Goal: Information Seeking & Learning: Learn about a topic

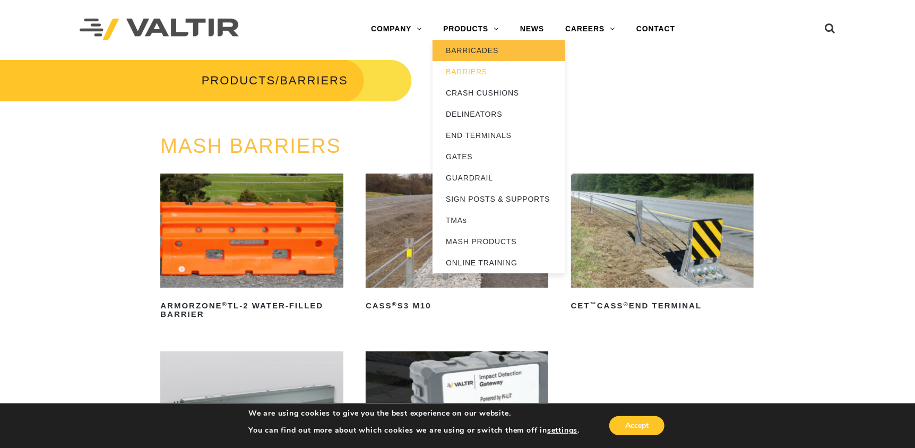
click at [479, 49] on link "BARRICADES" at bounding box center [498, 50] width 133 height 21
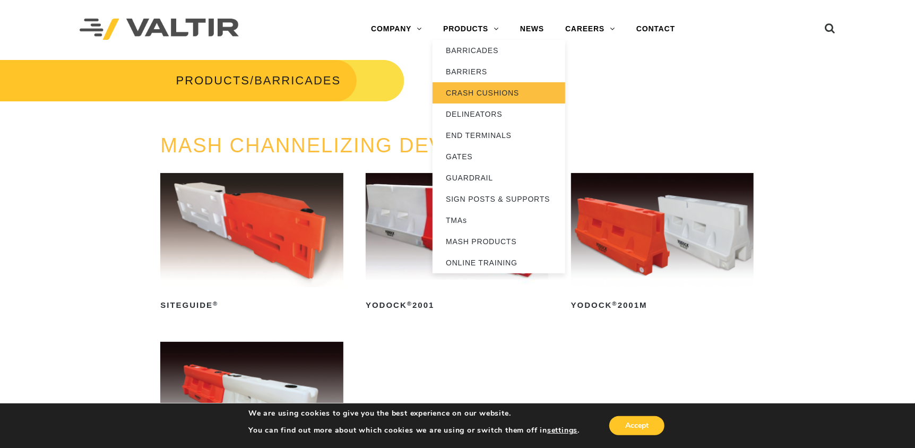
click at [483, 97] on link "CRASH CUSHIONS" at bounding box center [498, 92] width 133 height 21
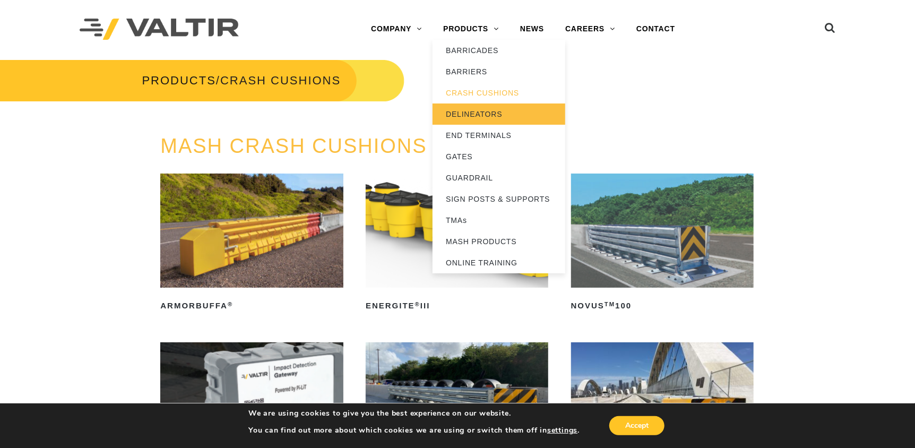
click at [481, 118] on link "DELINEATORS" at bounding box center [498, 113] width 133 height 21
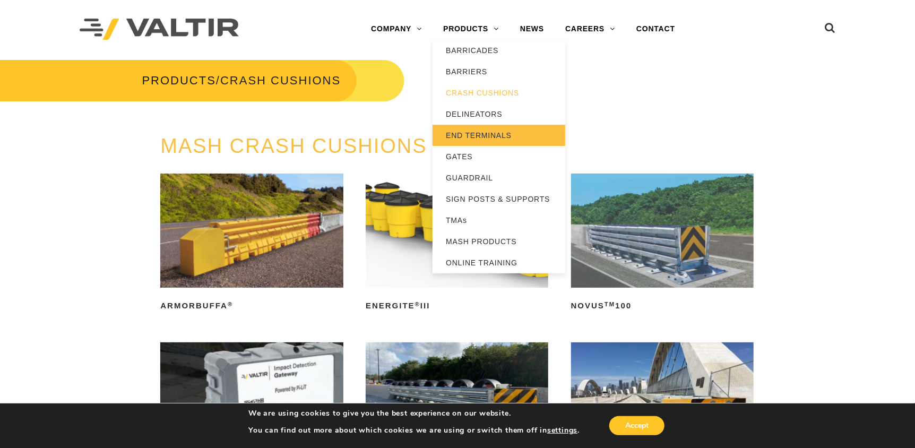
click at [501, 136] on link "END TERMINALS" at bounding box center [498, 135] width 133 height 21
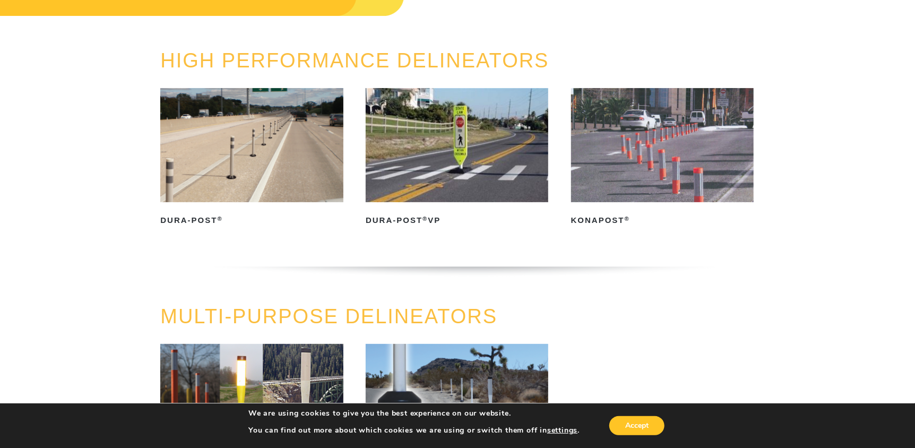
scroll to position [212, 0]
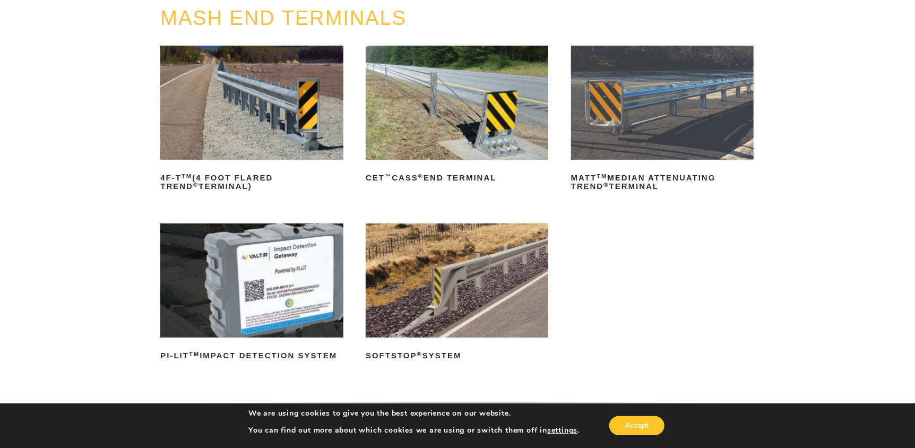
scroll to position [159, 0]
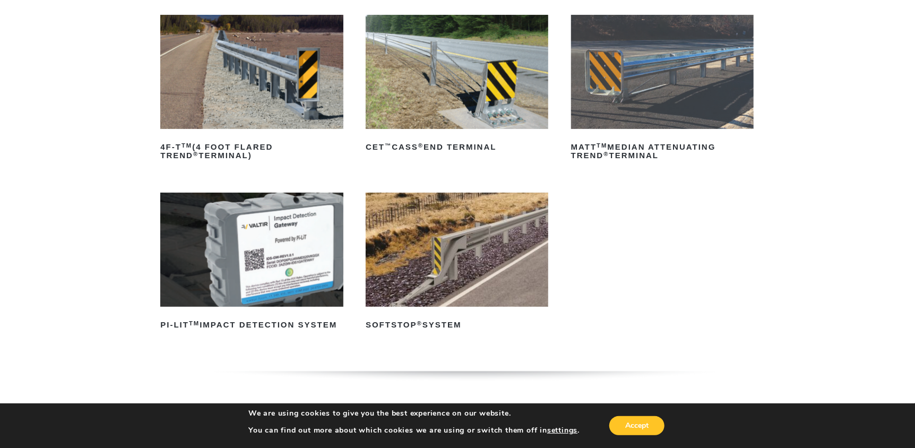
click at [268, 233] on img at bounding box center [251, 250] width 183 height 114
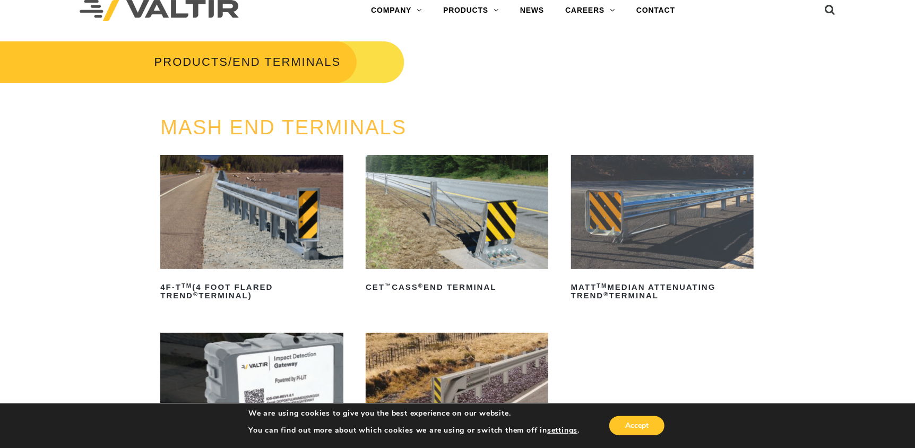
scroll to position [0, 0]
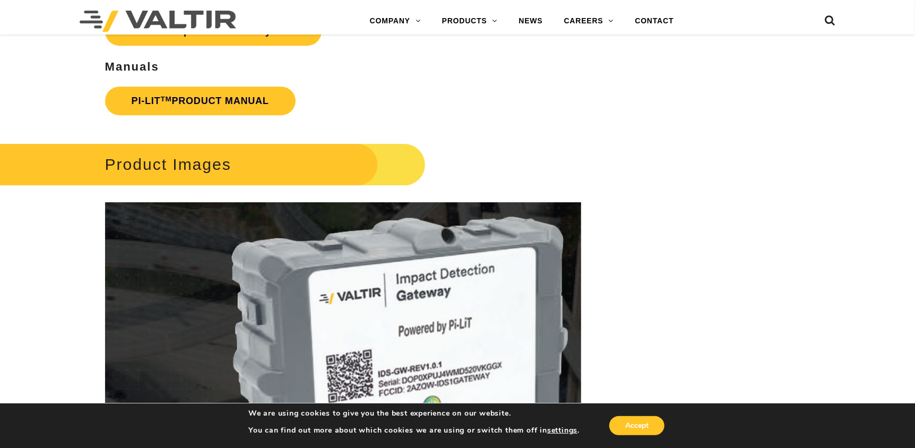
scroll to position [1980, 0]
